Goal: Navigation & Orientation: Find specific page/section

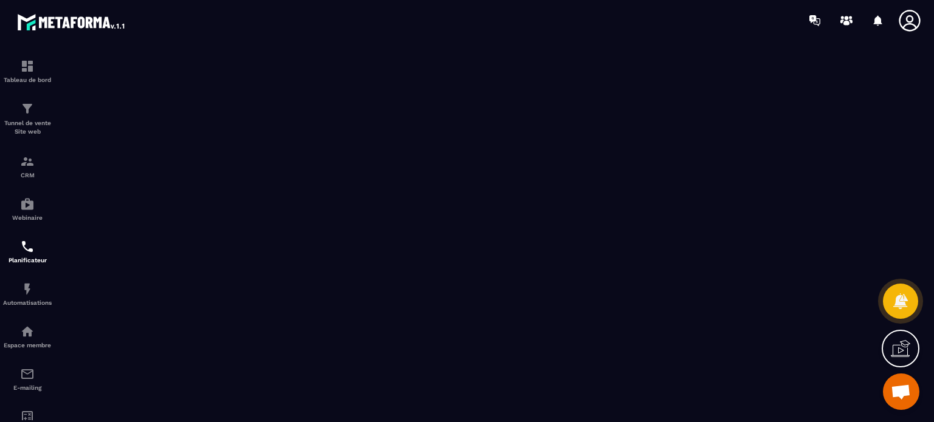
click at [912, 29] on icon at bounding box center [909, 21] width 24 height 24
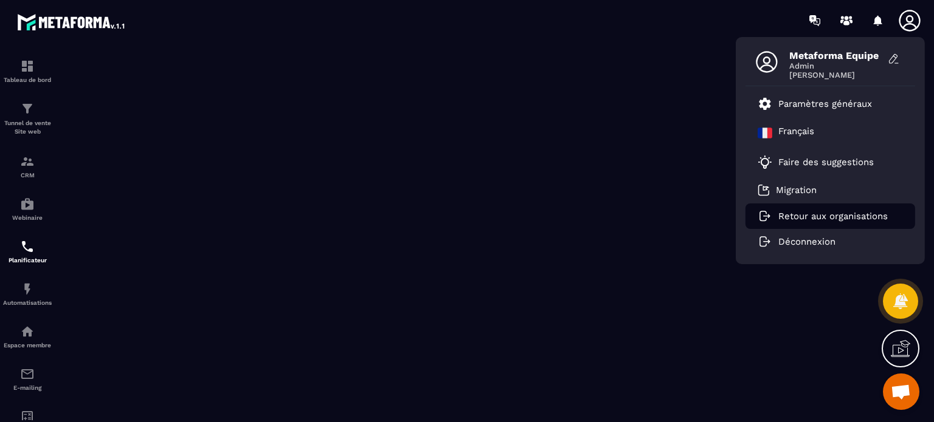
click at [822, 218] on p "Retour aux organisations" at bounding box center [832, 216] width 109 height 11
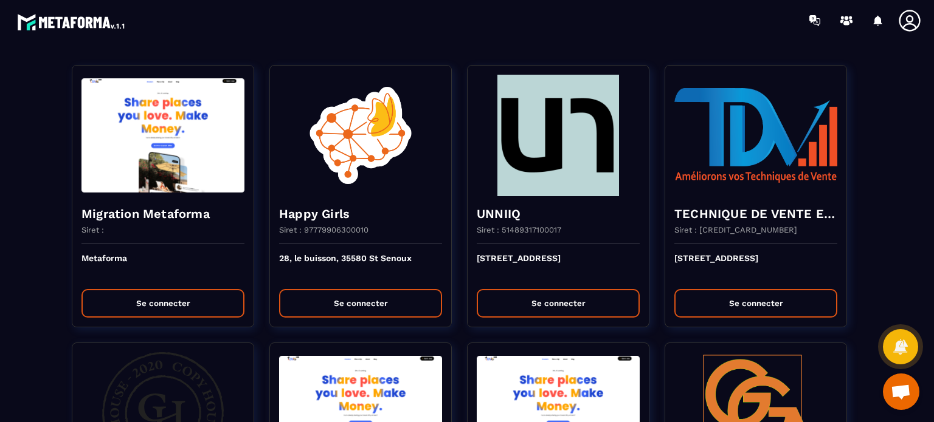
click at [535, 40] on div at bounding box center [538, 20] width 791 height 41
click at [791, 38] on div at bounding box center [538, 20] width 791 height 41
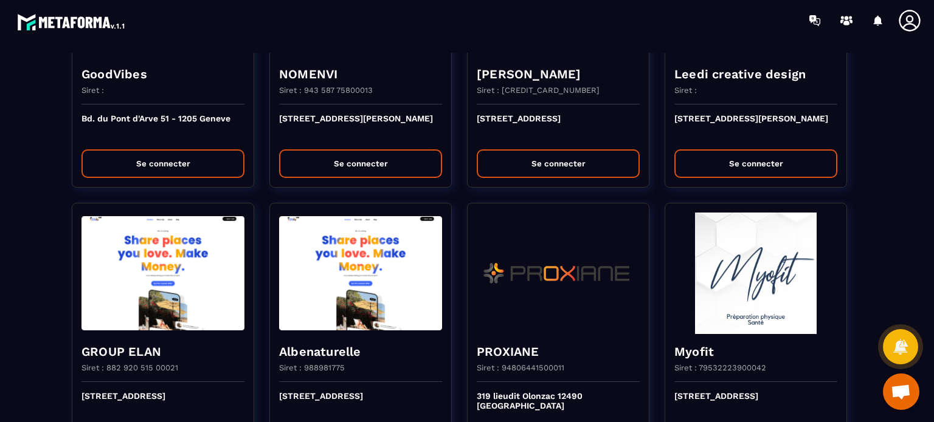
scroll to position [1911, 0]
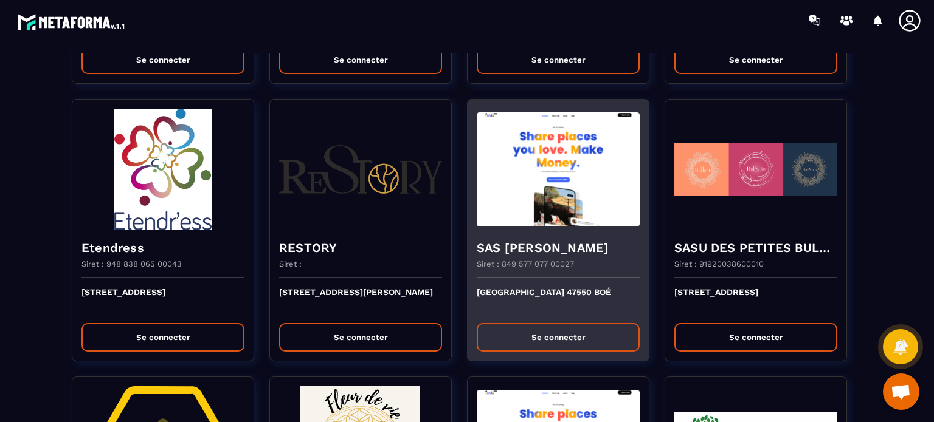
click at [529, 326] on button "Se connecter" at bounding box center [558, 337] width 163 height 29
